Goal: Task Accomplishment & Management: Manage account settings

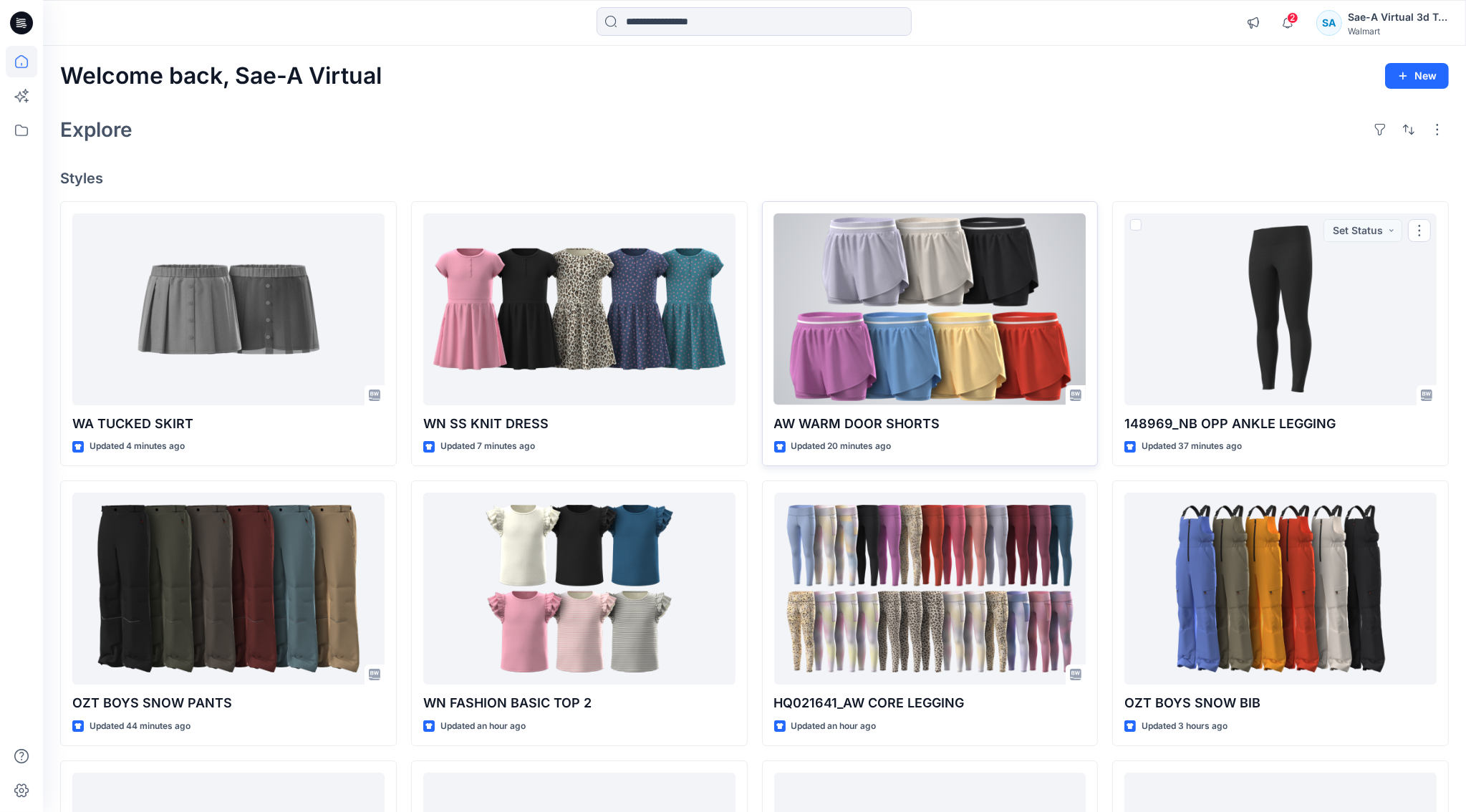
click at [938, 361] on div at bounding box center [929, 309] width 312 height 192
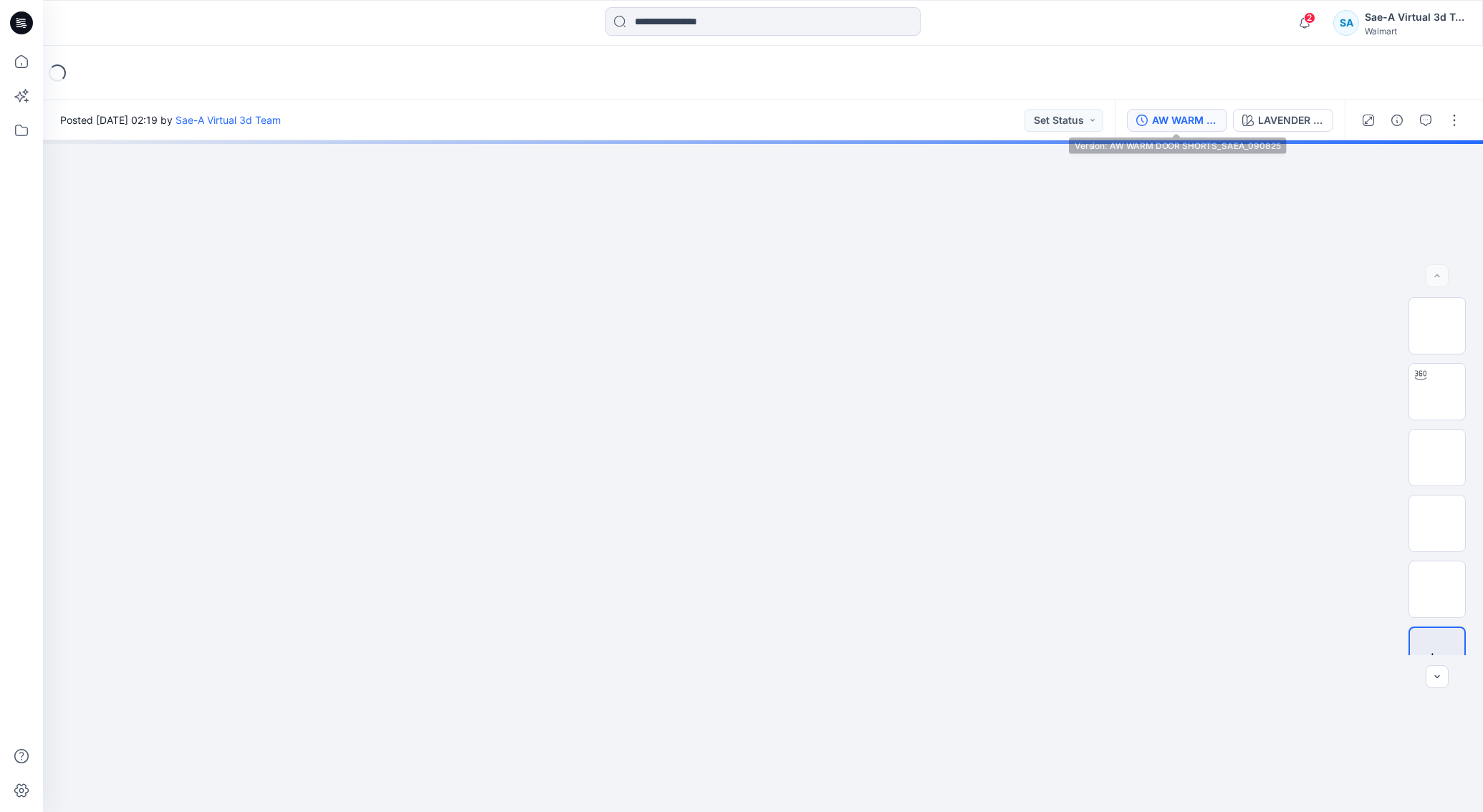
click at [1166, 118] on div "AW WARM DOOR SHORTS_SAEA_090825" at bounding box center [1184, 120] width 66 height 15
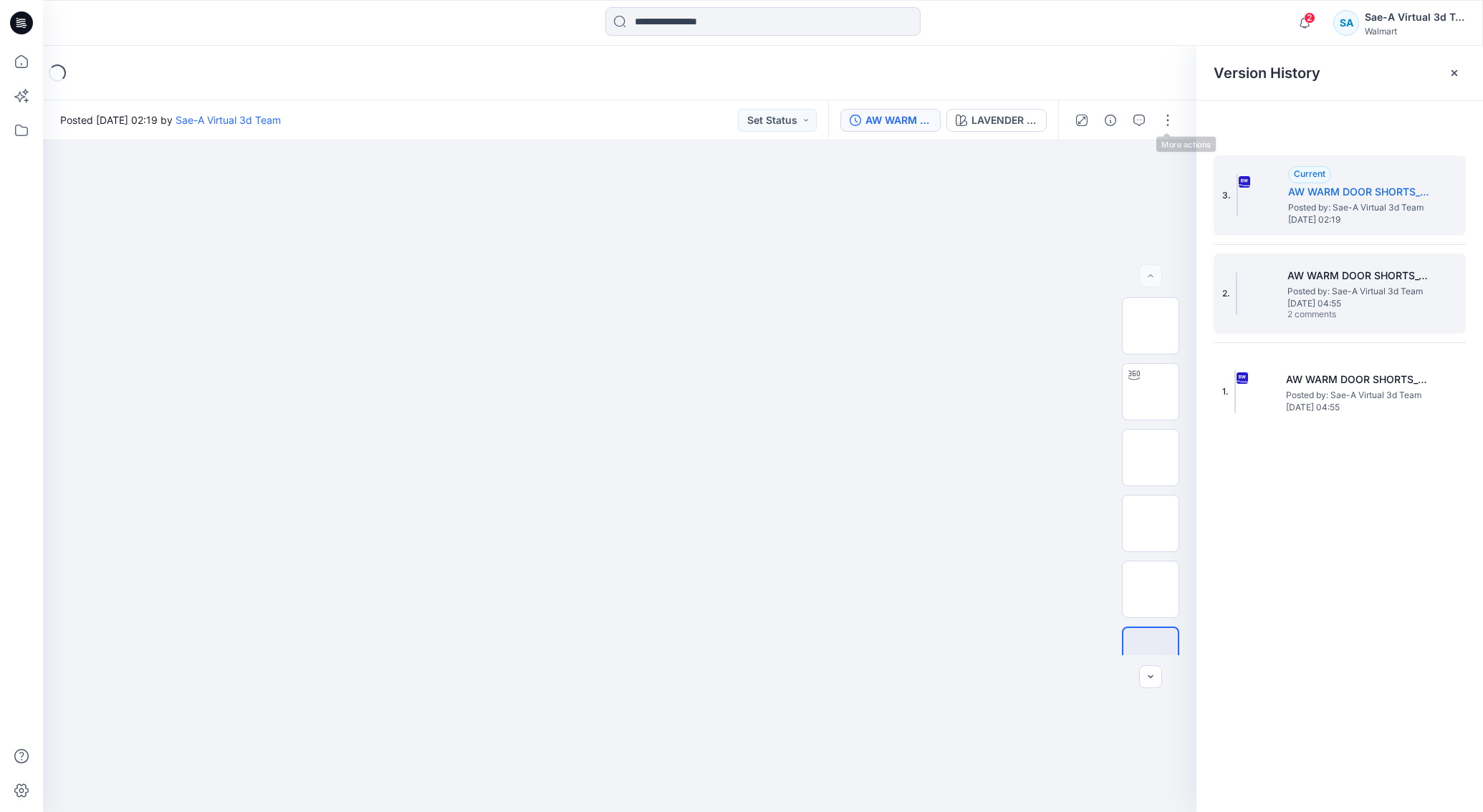
click at [1370, 298] on span "[DATE] 04:55" at bounding box center [1359, 303] width 144 height 10
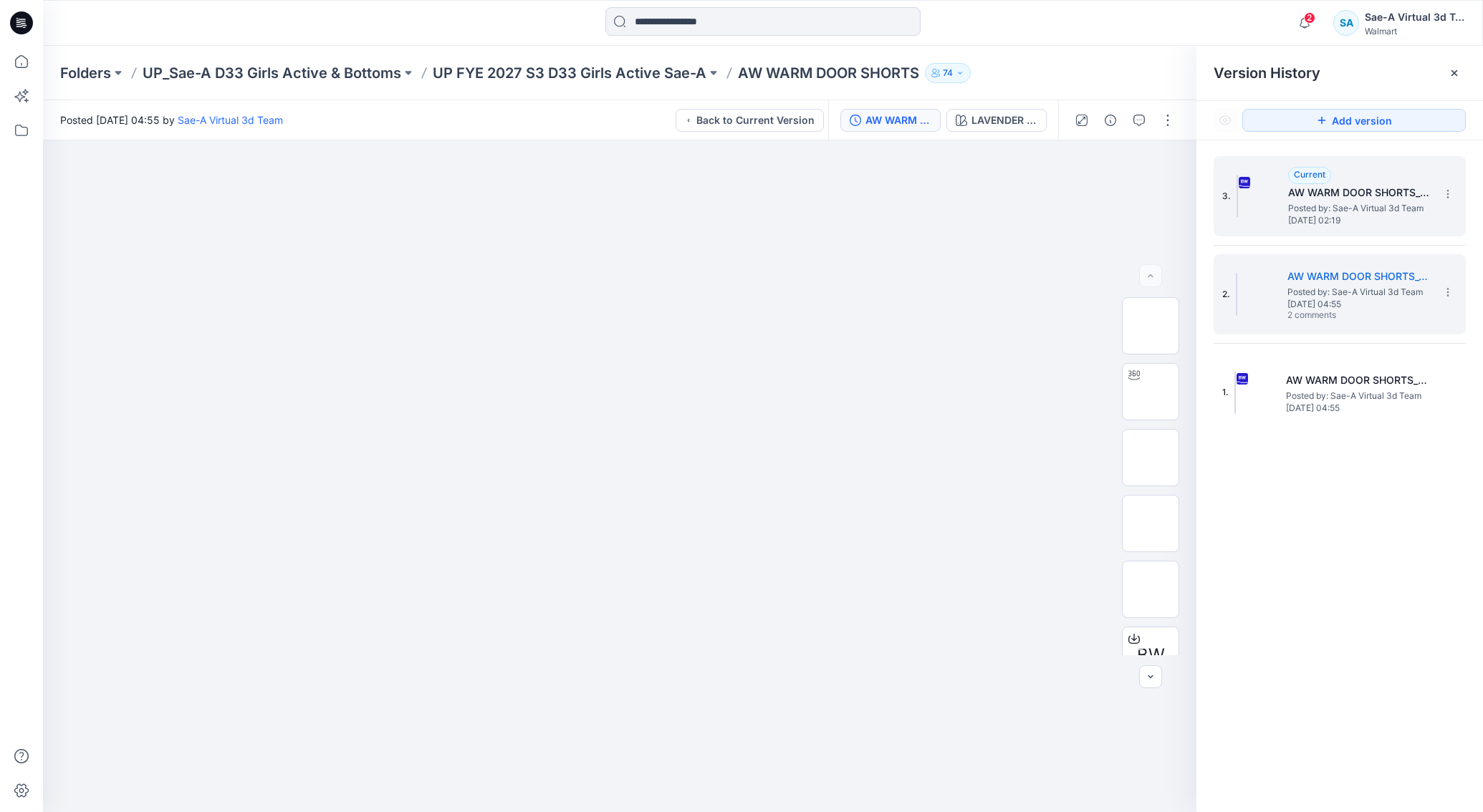
click at [1364, 200] on h5 "AW WARM DOOR SHORTS_SAEA_090825" at bounding box center [1360, 192] width 144 height 17
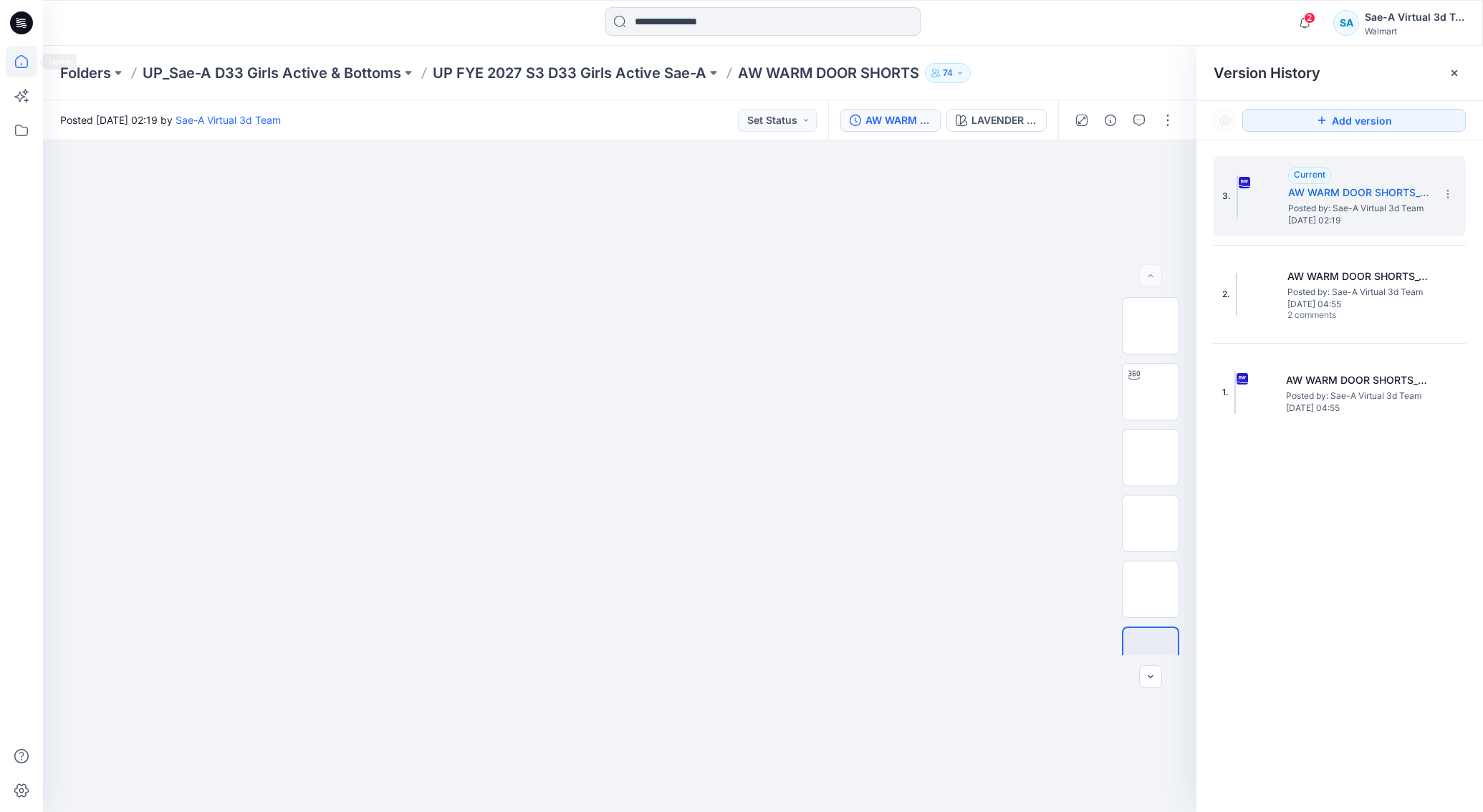
click at [22, 58] on icon at bounding box center [21, 61] width 32 height 32
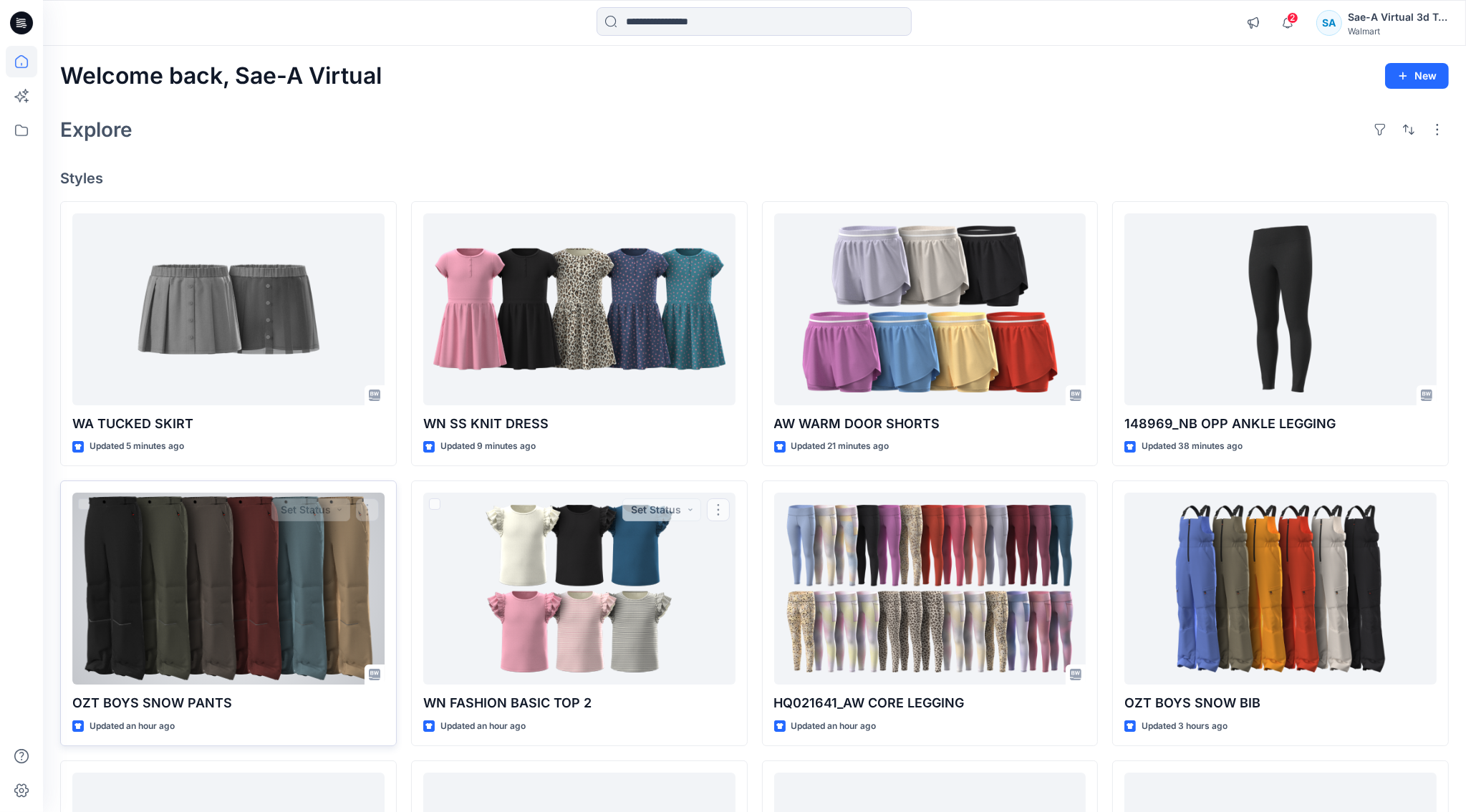
click at [220, 602] on div at bounding box center [228, 588] width 312 height 192
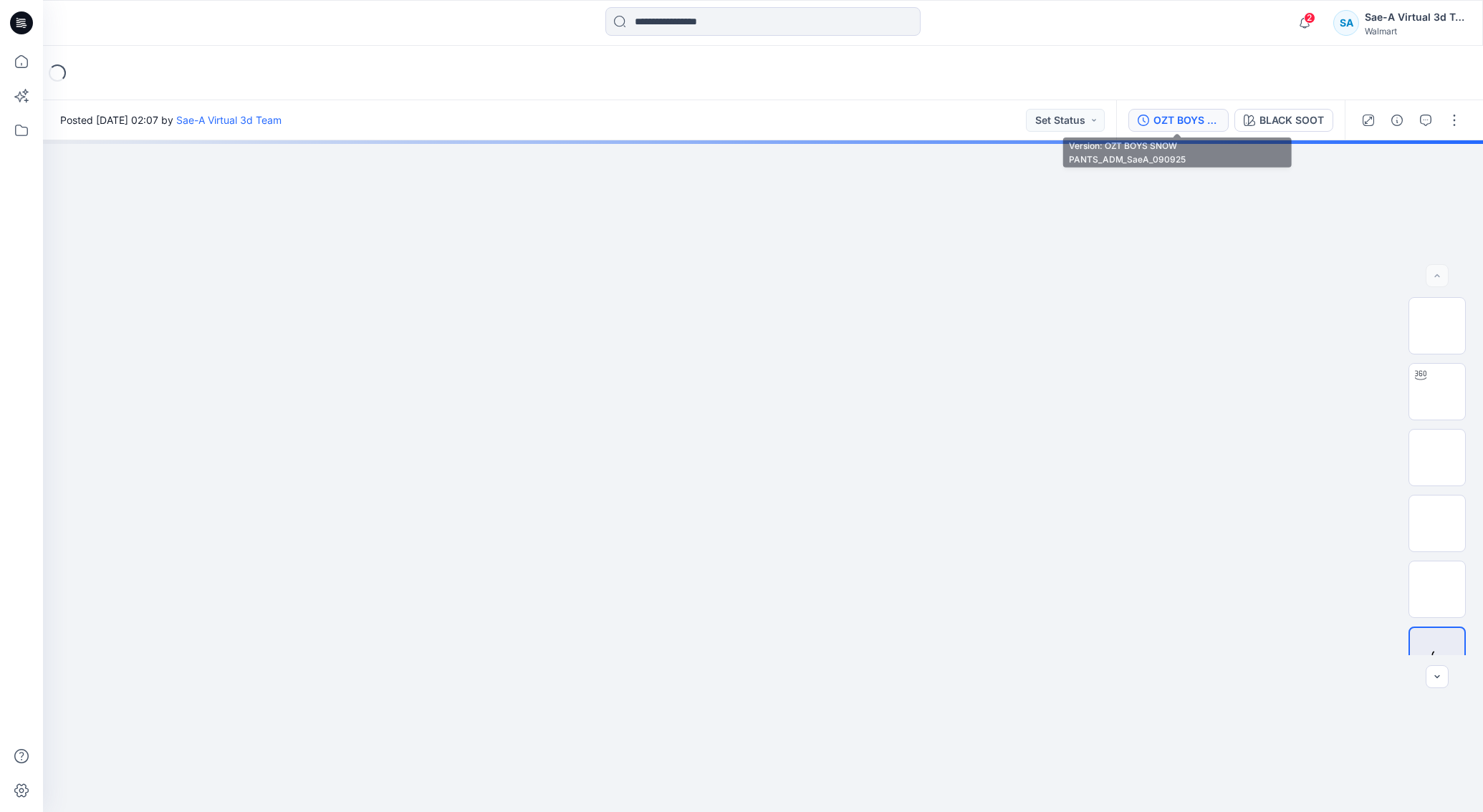
click at [1172, 118] on div "OZT BOYS SNOW PANTS_ADM_SaeA_090925" at bounding box center [1186, 120] width 66 height 15
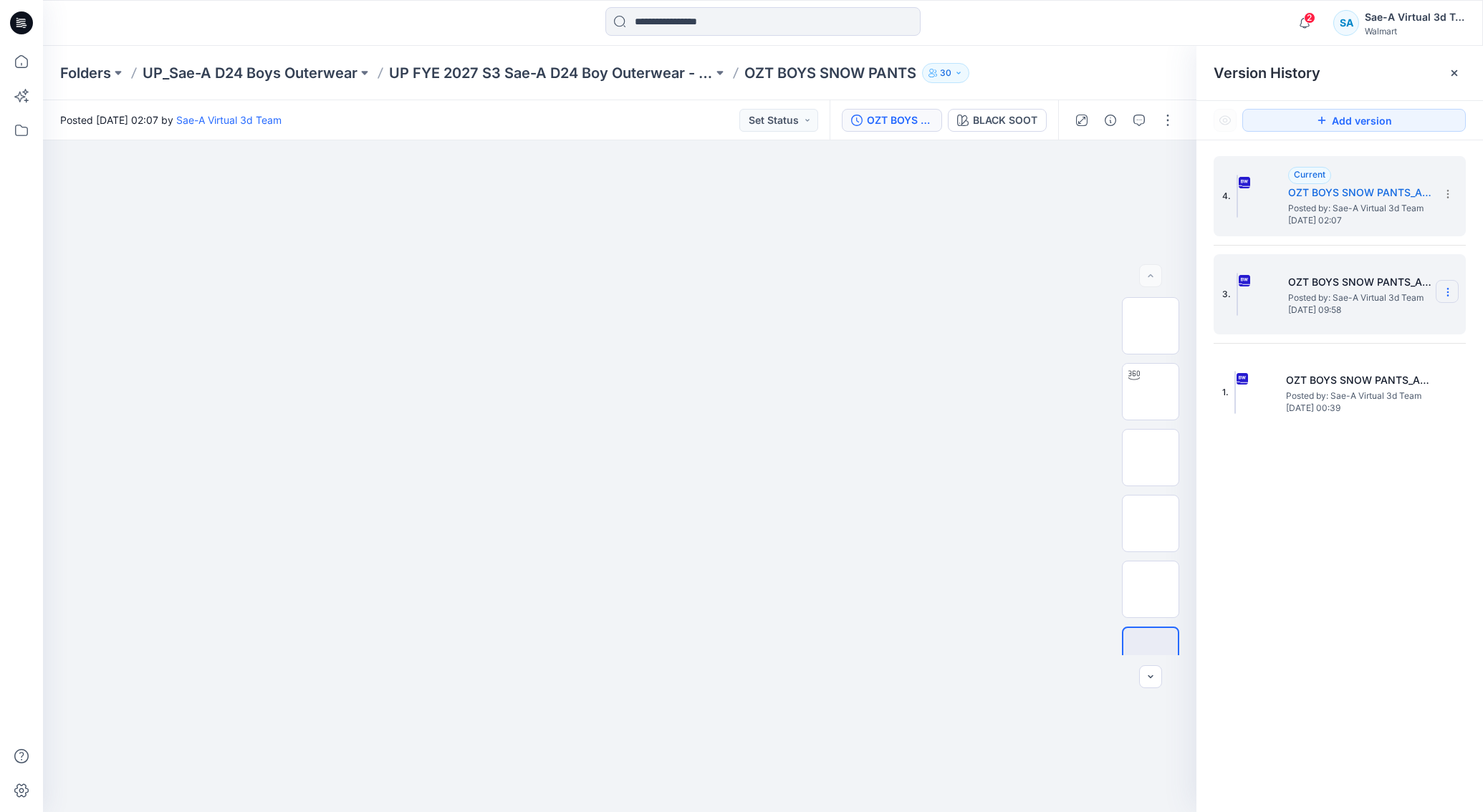
click at [1445, 284] on section at bounding box center [1447, 291] width 23 height 23
click at [1366, 442] on span "Delete Version" at bounding box center [1348, 441] width 67 height 17
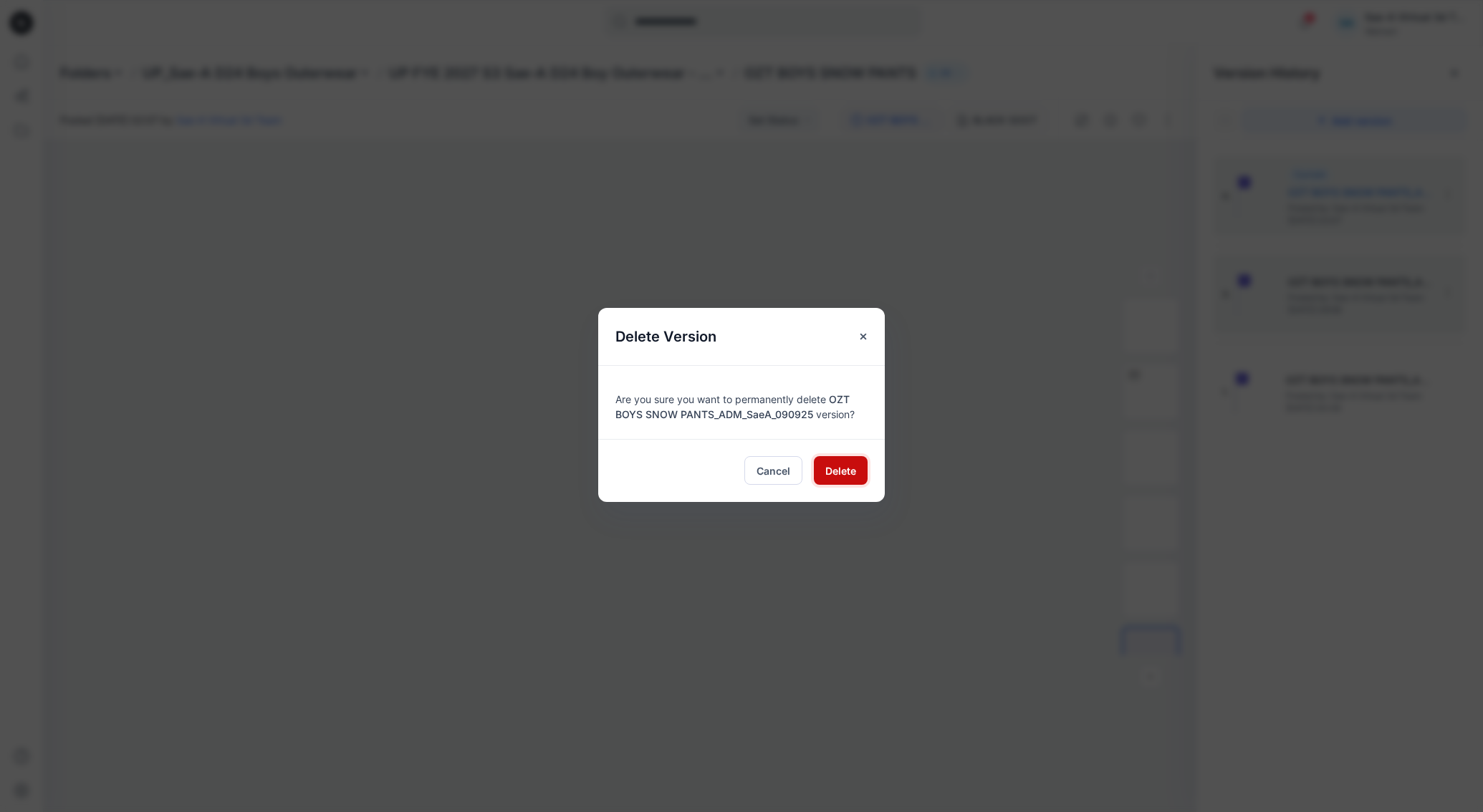
click at [839, 475] on span "Delete" at bounding box center [841, 470] width 31 height 15
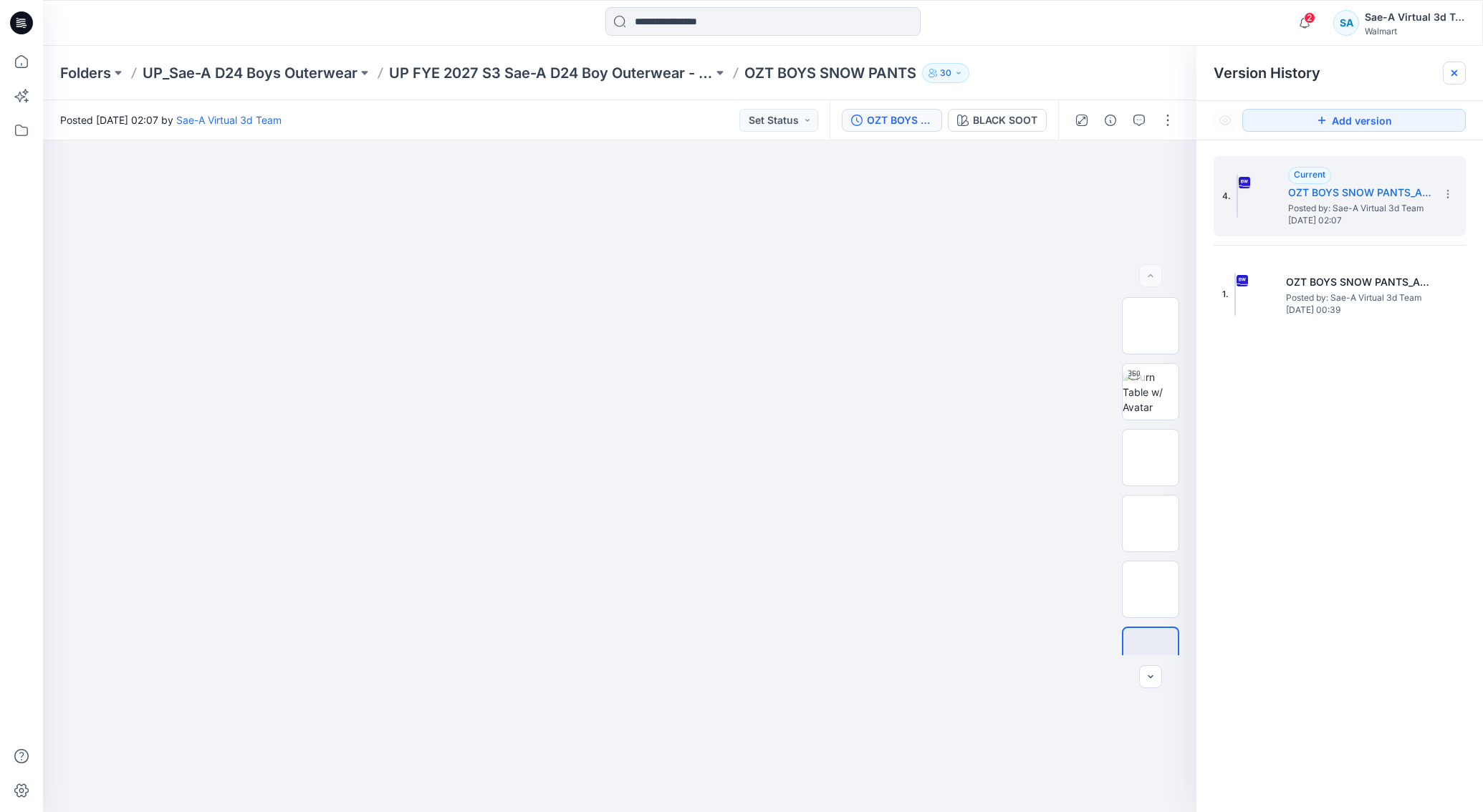
click at [1458, 77] on icon at bounding box center [1454, 73] width 11 height 11
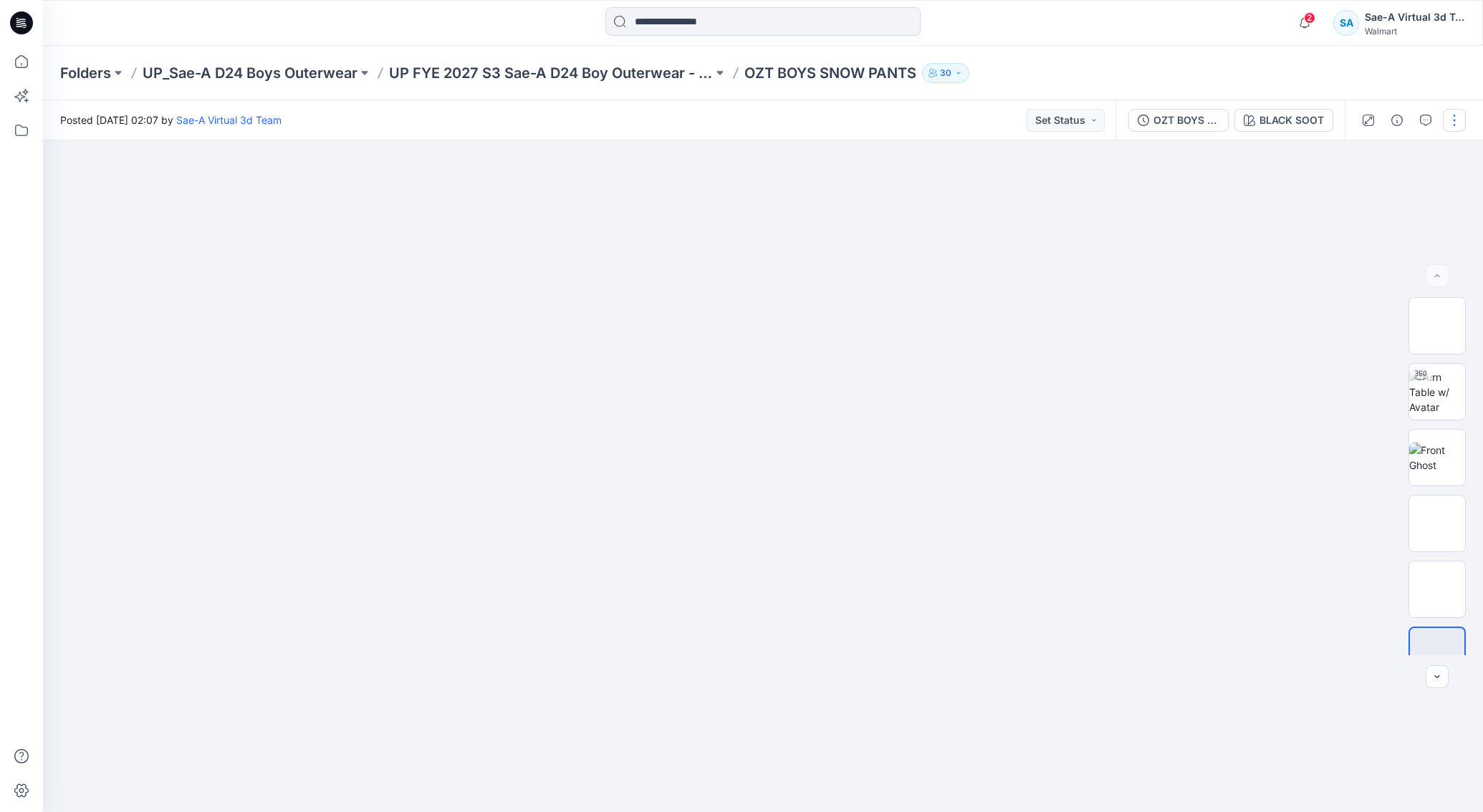
click at [1448, 127] on button "button" at bounding box center [1454, 120] width 23 height 23
click at [1355, 196] on p "Edit" at bounding box center [1363, 192] width 18 height 15
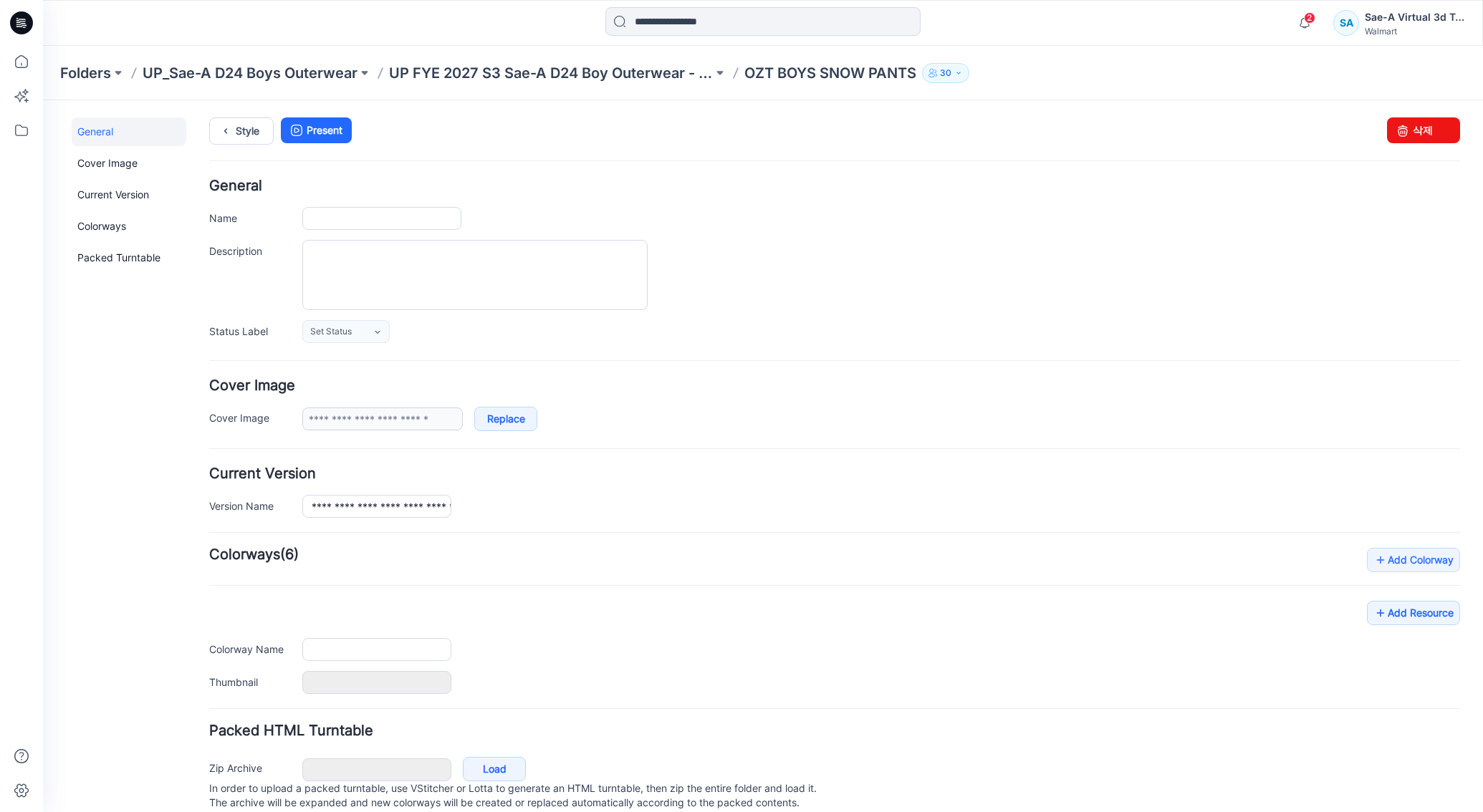
type input "**********"
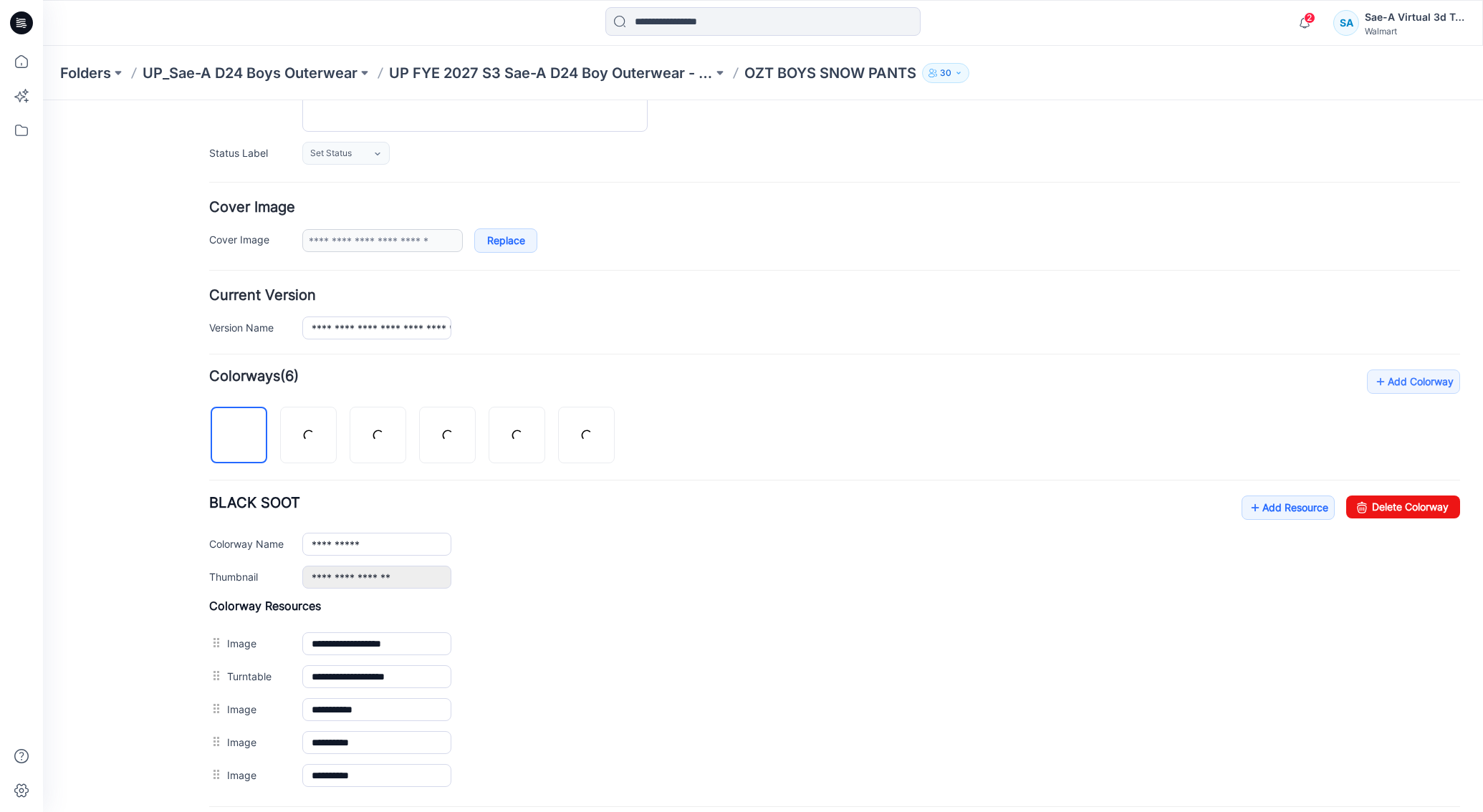
scroll to position [263, 0]
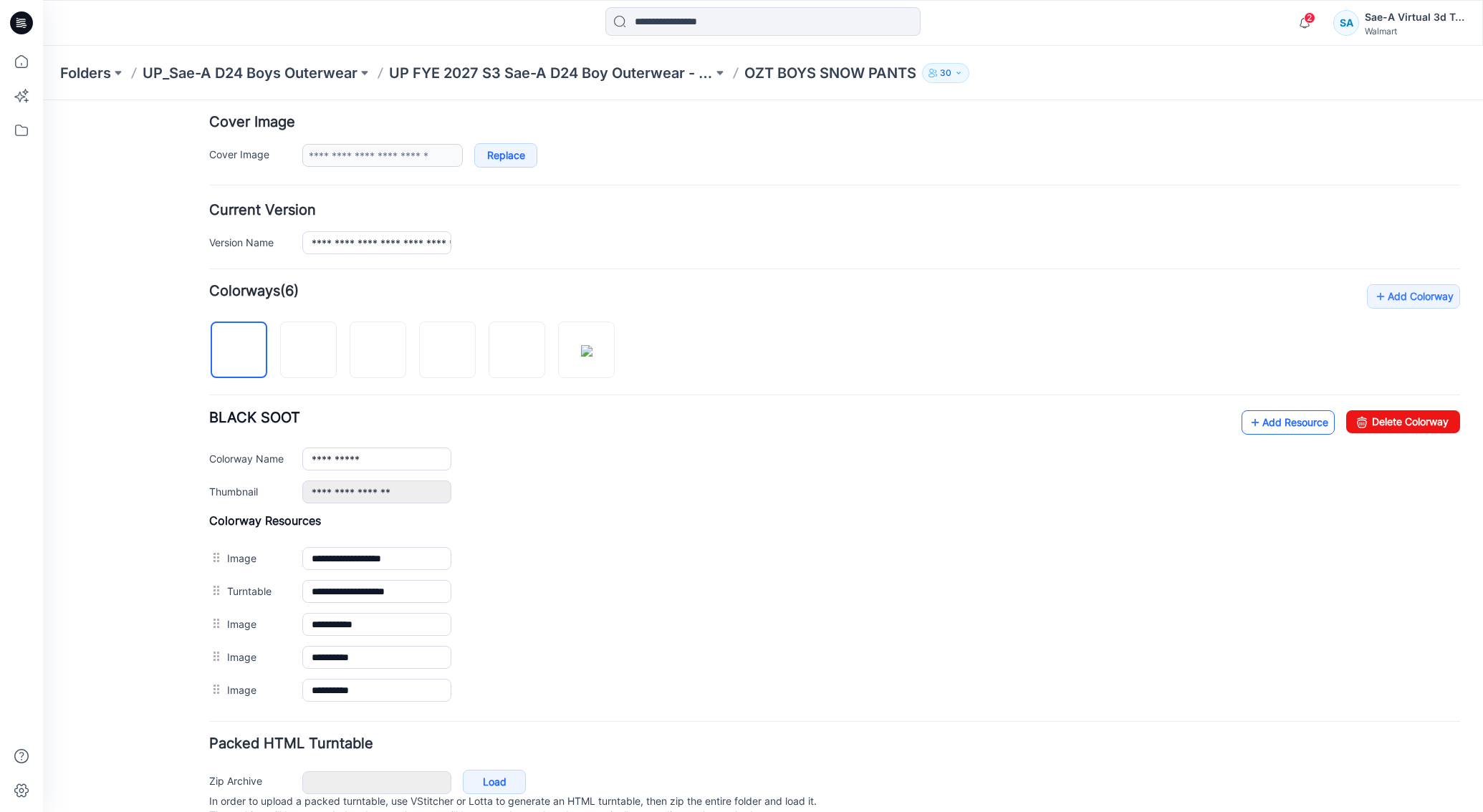
click at [1255, 427] on link "Add Resource" at bounding box center [1288, 422] width 93 height 24
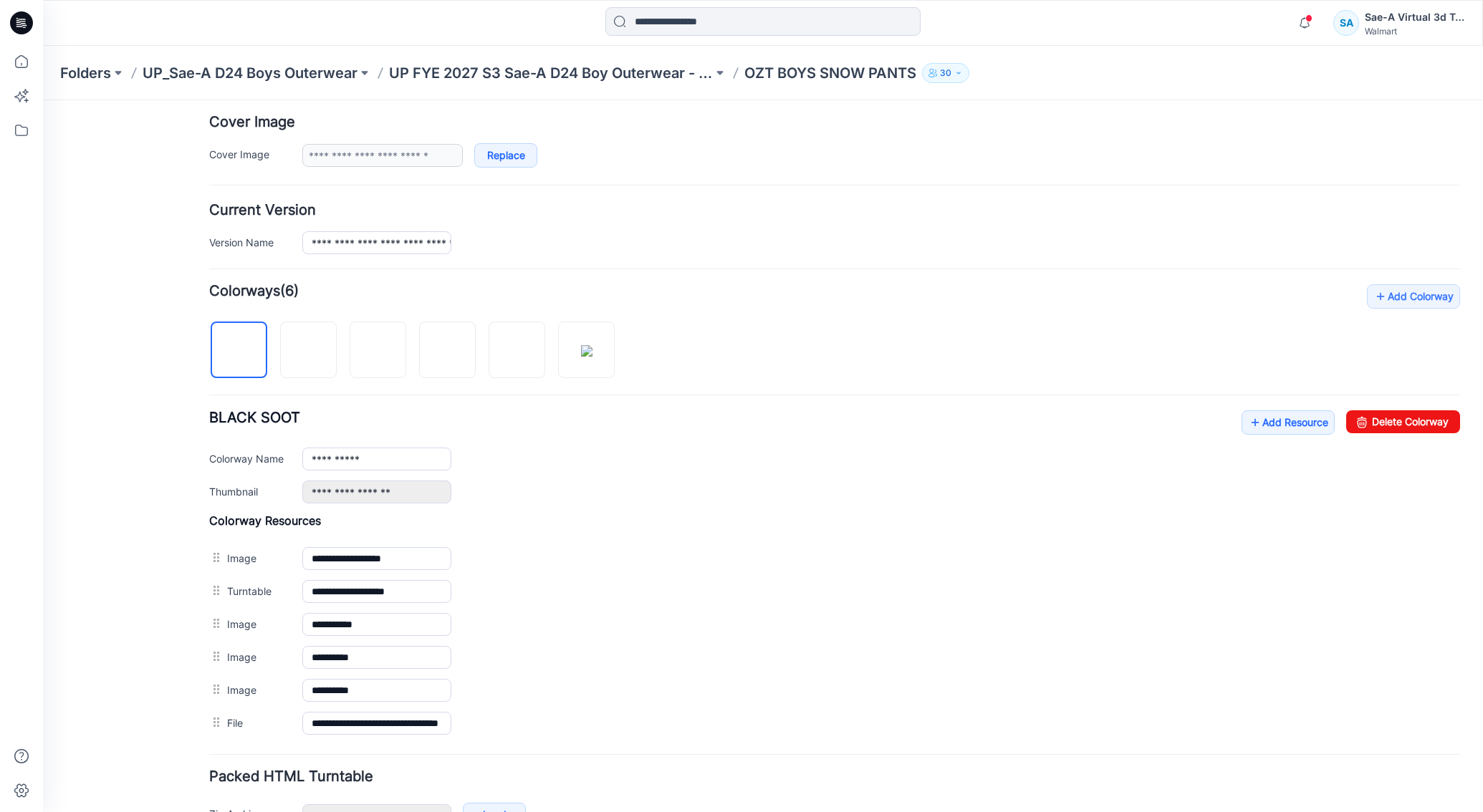
click at [1282, 408] on div "**********" at bounding box center [834, 512] width 1251 height 455
click at [1278, 422] on link "Add Resource" at bounding box center [1288, 422] width 93 height 24
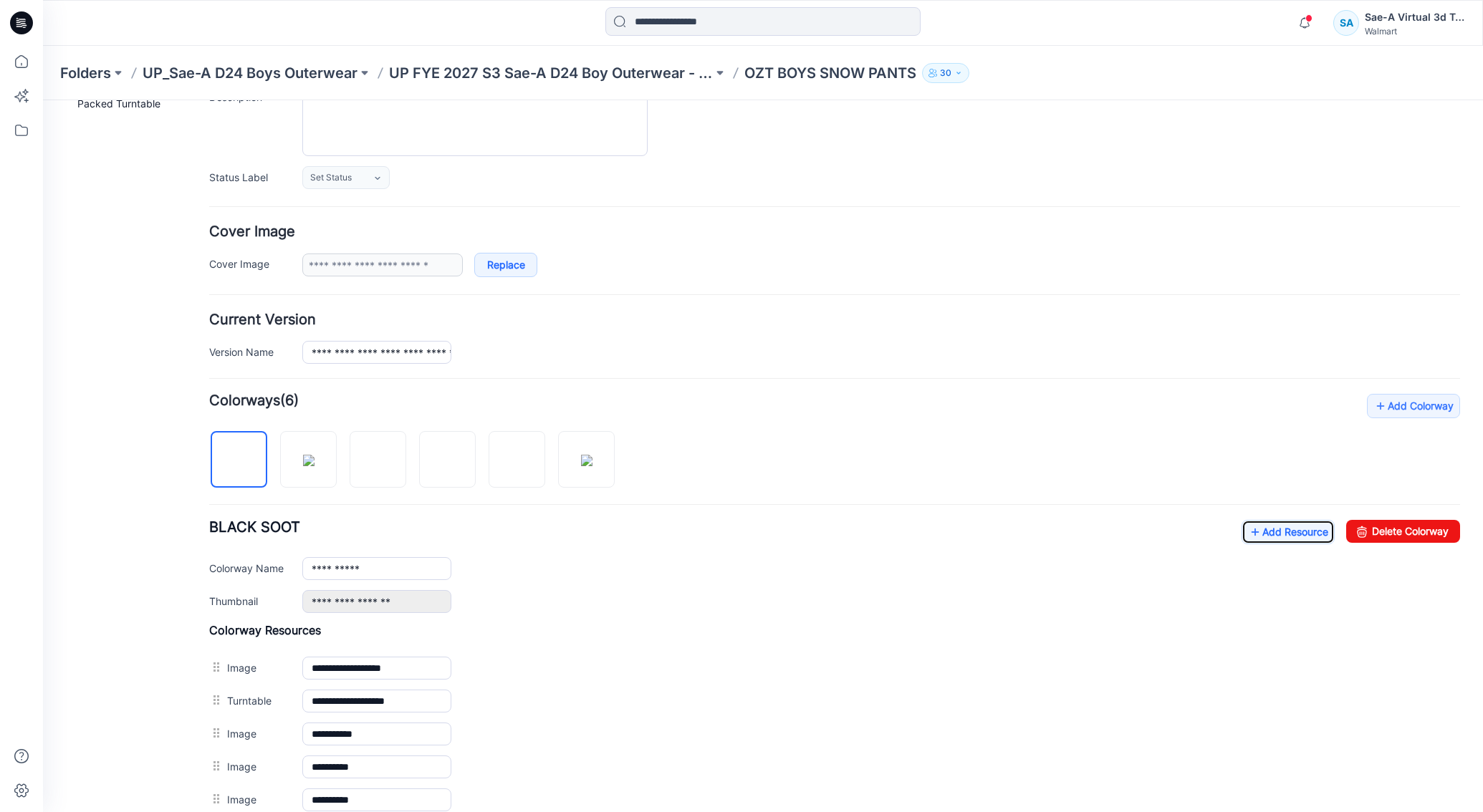
scroll to position [0, 0]
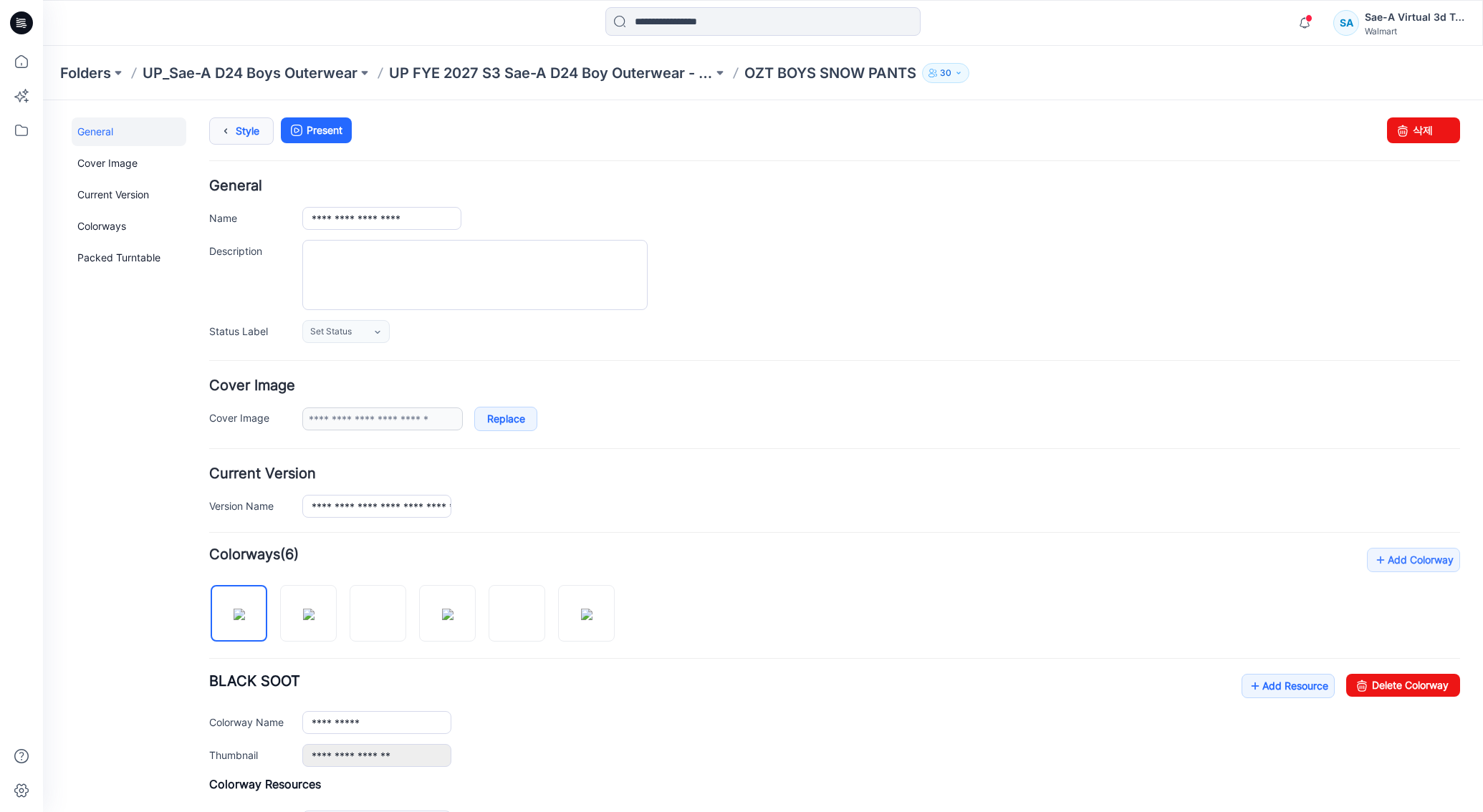
click at [247, 129] on link "Style" at bounding box center [241, 130] width 64 height 27
